Goal: Find specific page/section: Find specific page/section

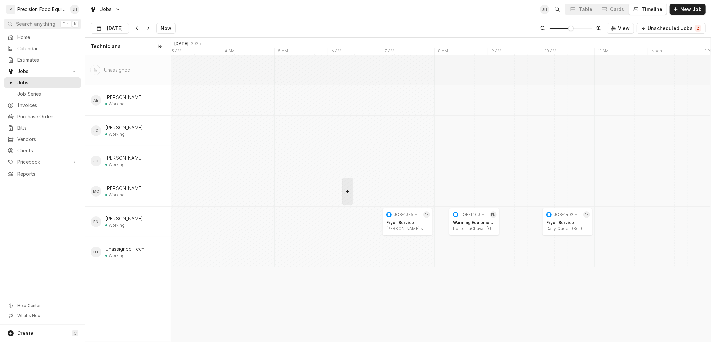
scroll to position [0, 12902]
click at [119, 28] on input "Aug 28" at bounding box center [105, 29] width 28 height 13
click at [132, 119] on div "27" at bounding box center [133, 120] width 9 height 9
type input "Aug 27"
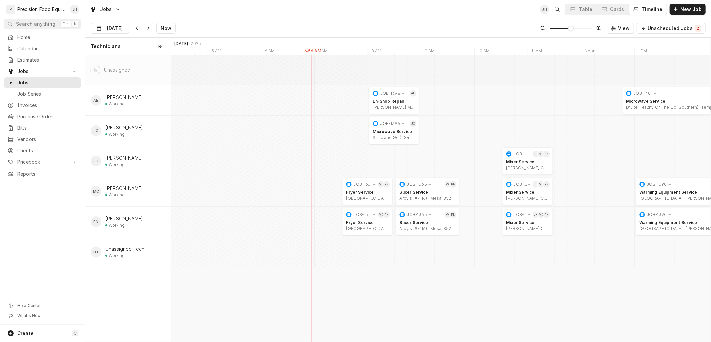
scroll to position [0, 11780]
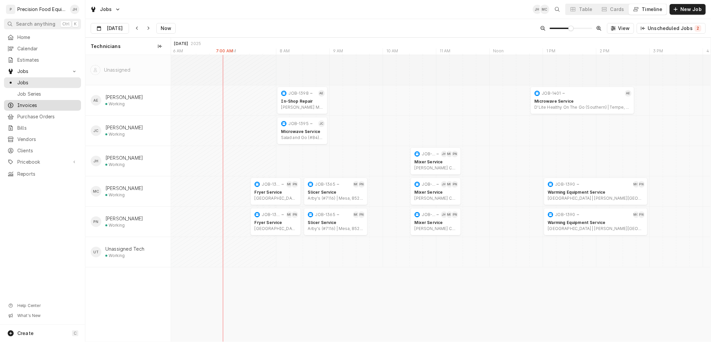
click at [31, 106] on span "Invoices" at bounding box center [47, 105] width 60 height 7
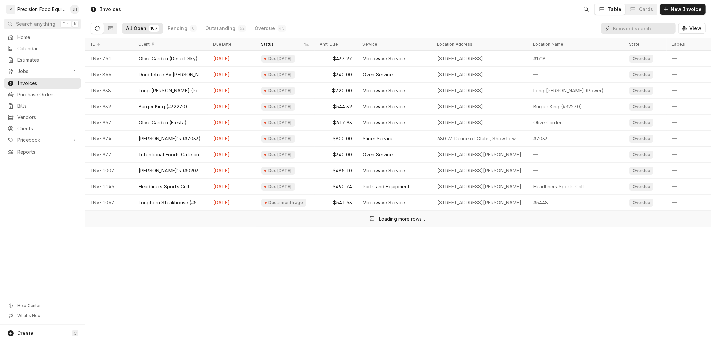
click at [647, 26] on input "Dynamic Content Wrapper" at bounding box center [642, 28] width 59 height 11
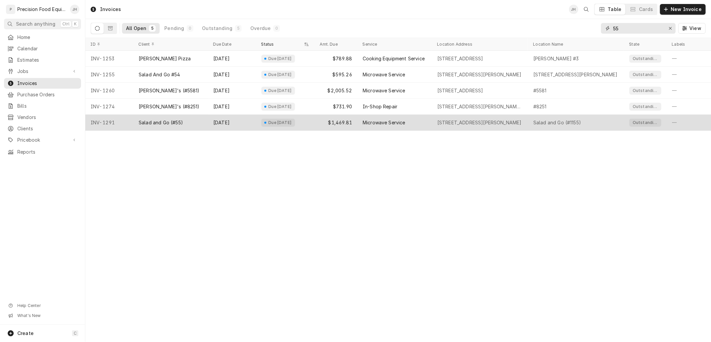
type input "55"
click at [429, 128] on div "Microwave Service" at bounding box center [394, 123] width 75 height 16
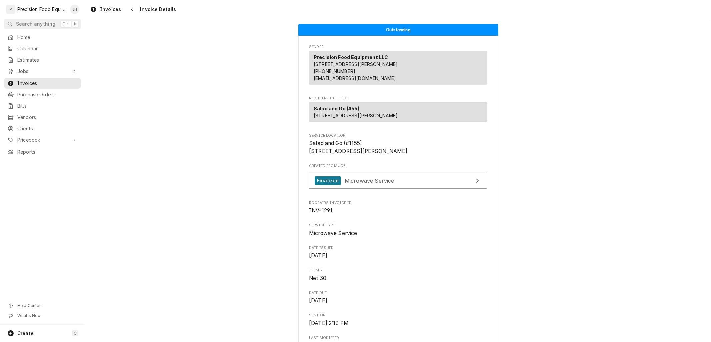
scroll to position [111, 0]
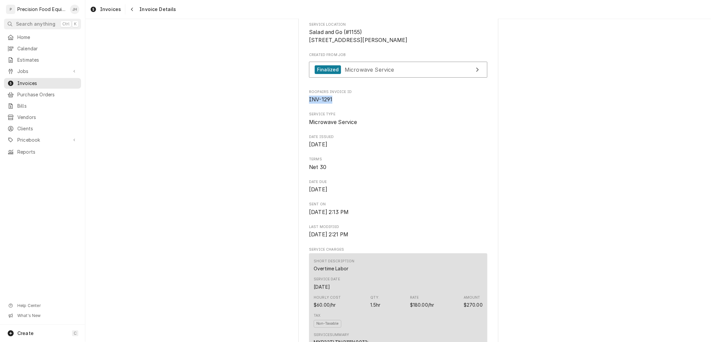
drag, startPoint x: 333, startPoint y: 121, endPoint x: 308, endPoint y: 127, distance: 26.1
copy span "INV-1291"
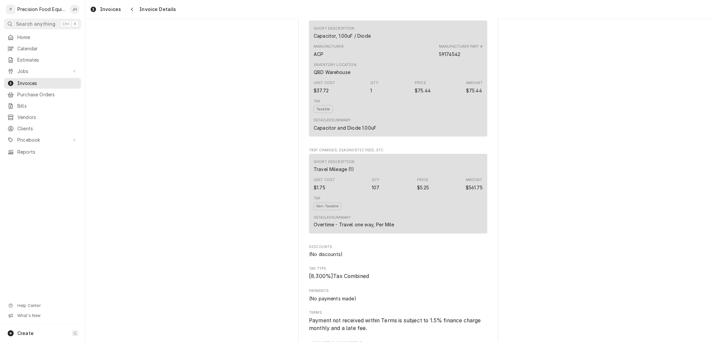
scroll to position [926, 0]
